Goal: Communication & Community: Participate in discussion

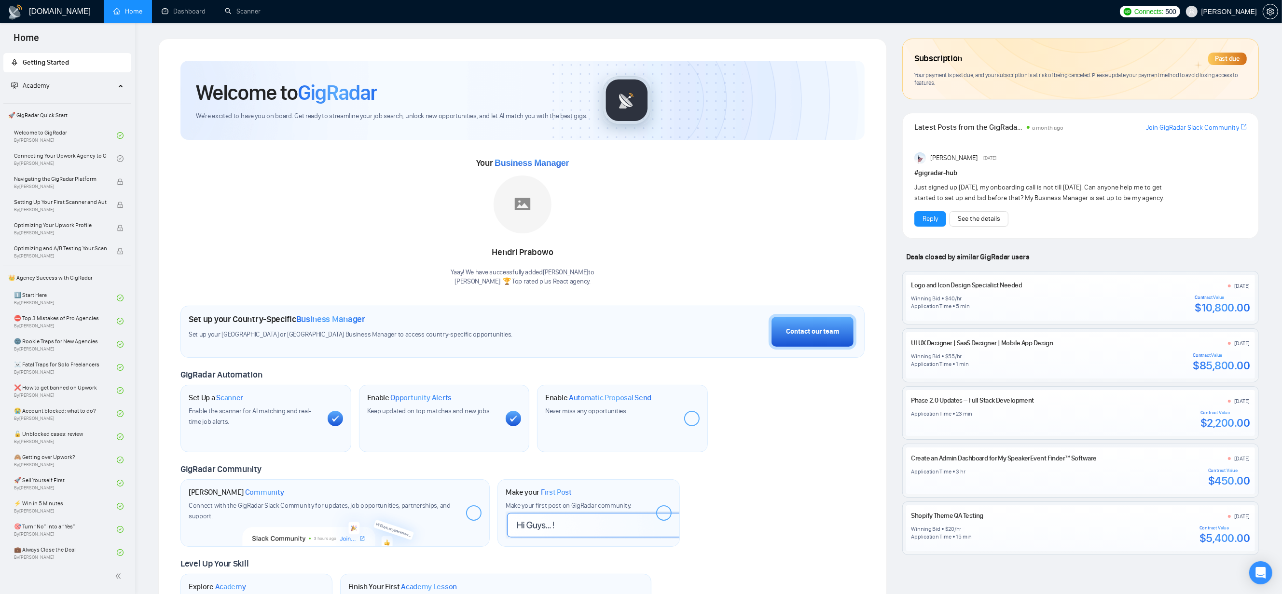
click at [1133, 145] on div "[PERSON_NAME] [DATE] # gigradar-hub Just signed up [DATE], my onboarding call i…" at bounding box center [1081, 189] width 356 height 97
click at [1011, 203] on div "[PERSON_NAME] [DATE] # gigradar-hub Just signed up [DATE], my onboarding call i…" at bounding box center [1080, 189] width 332 height 74
click at [897, 250] on div "Subscription Past due Your payment is past due, and your subscription is at ris…" at bounding box center [1080, 353] width 372 height 629
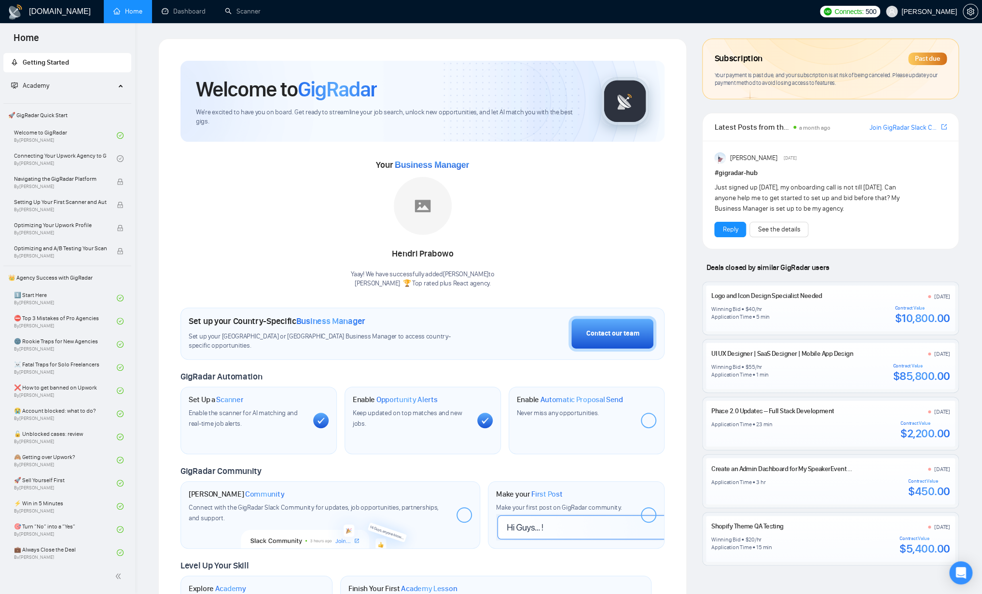
click at [845, 191] on div "Just signed up [DATE], my onboarding call is not till [DATE]. Can anyone help m…" at bounding box center [807, 198] width 186 height 32
click at [780, 194] on div "Just signed up [DATE], my onboarding call is not till [DATE]. Can anyone help m…" at bounding box center [807, 198] width 186 height 32
drag, startPoint x: 781, startPoint y: 189, endPoint x: 712, endPoint y: 153, distance: 78.3
click at [712, 153] on div "[PERSON_NAME] [DATE] # gigradar-hub Just signed up [DATE], my onboarding call i…" at bounding box center [830, 195] width 256 height 108
click at [863, 204] on div "Just signed up [DATE], my onboarding call is not till [DATE]. Can anyone help m…" at bounding box center [807, 198] width 186 height 32
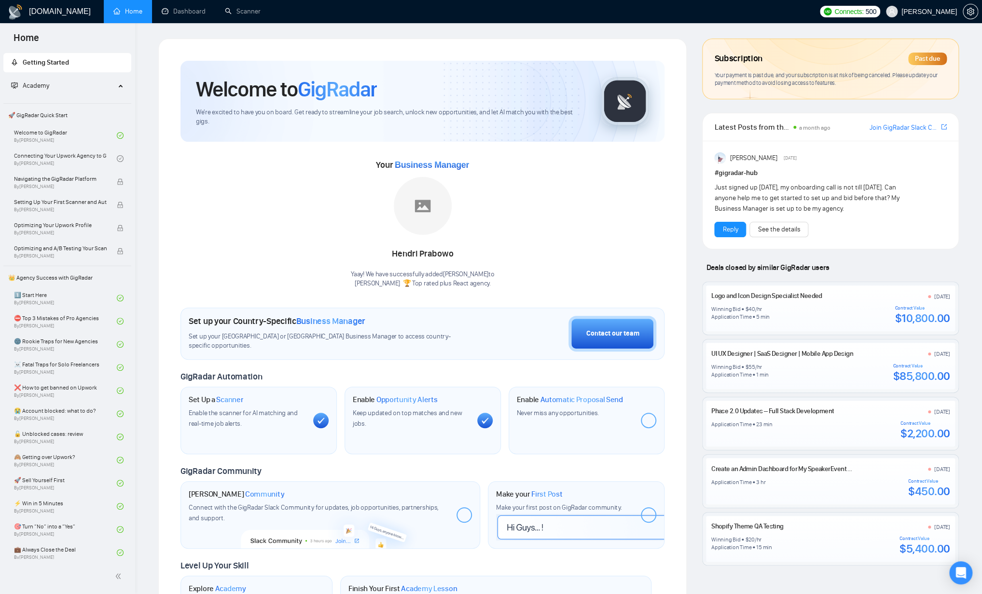
click at [806, 126] on span "a month ago" at bounding box center [814, 127] width 31 height 7
drag, startPoint x: 783, startPoint y: 128, endPoint x: 844, endPoint y: 129, distance: 60.8
click at [844, 128] on div "Latest Posts from the GigRadar Community a month ago" at bounding box center [791, 127] width 158 height 12
click at [845, 185] on div "Just signed up [DATE], my onboarding call is not till [DATE]. Can anyone help m…" at bounding box center [807, 198] width 186 height 32
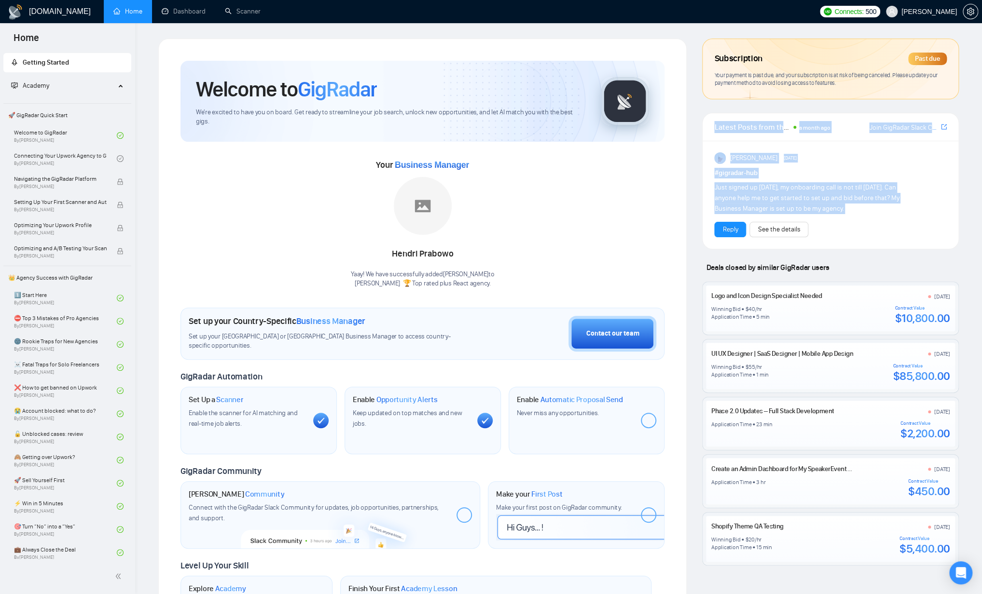
drag, startPoint x: 855, startPoint y: 233, endPoint x: 700, endPoint y: 125, distance: 188.5
click at [700, 125] on div "Subscription Past due Your payment is past due, and your subscription is at ris…" at bounding box center [830, 354] width 272 height 630
click at [872, 225] on div "Reply See the details" at bounding box center [830, 229] width 233 height 15
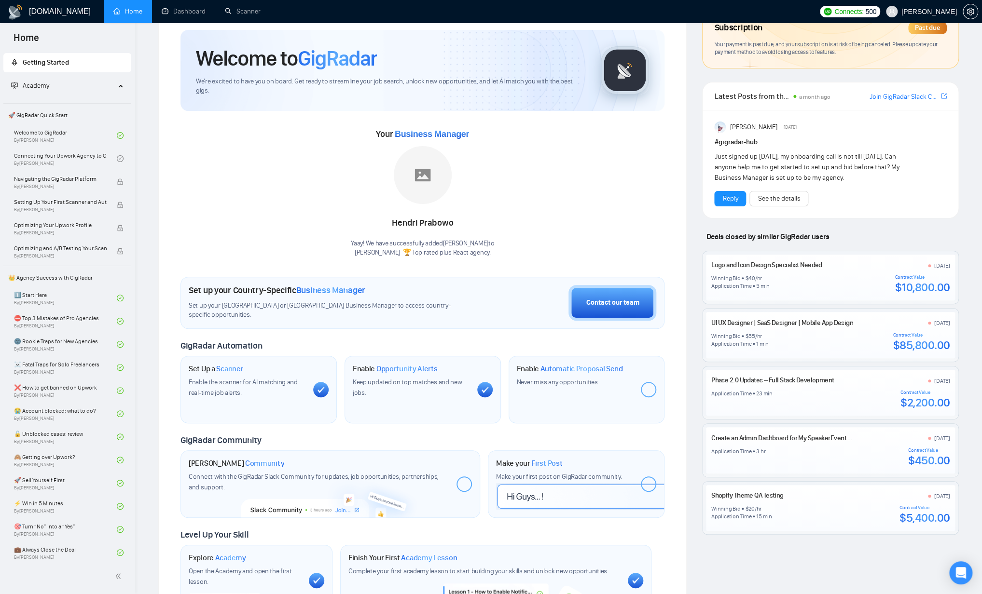
scroll to position [41, 0]
